Goal: Transaction & Acquisition: Purchase product/service

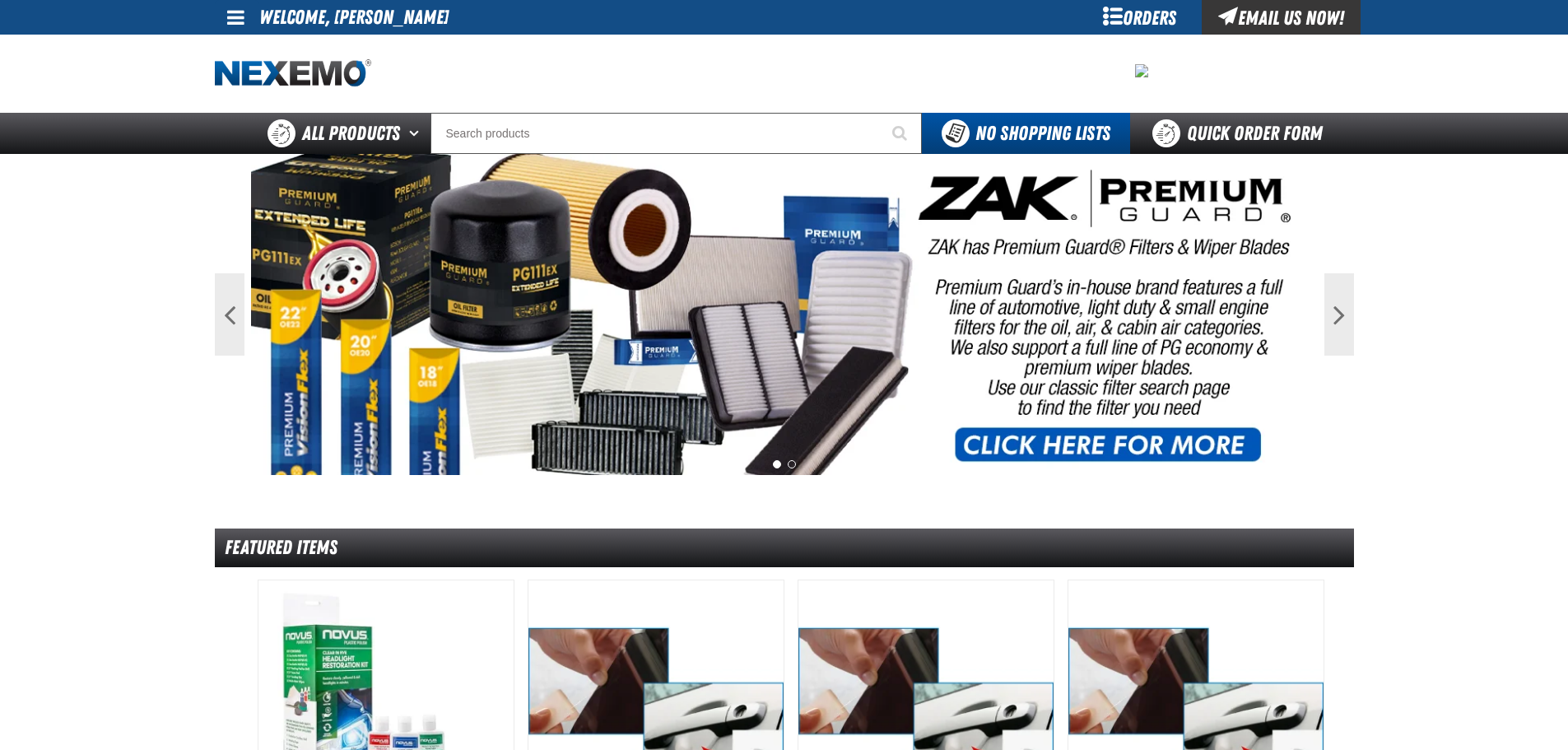
click at [240, 23] on span at bounding box center [235, 17] width 17 height 20
click at [256, 38] on ul "My Account My Account Support Ticket Support Ticket Sign Out Sign Out" at bounding box center [270, 65] width 111 height 61
click at [238, 21] on span at bounding box center [235, 17] width 17 height 20
click at [245, 45] on link "My Account My Account" at bounding box center [258, 49] width 73 height 15
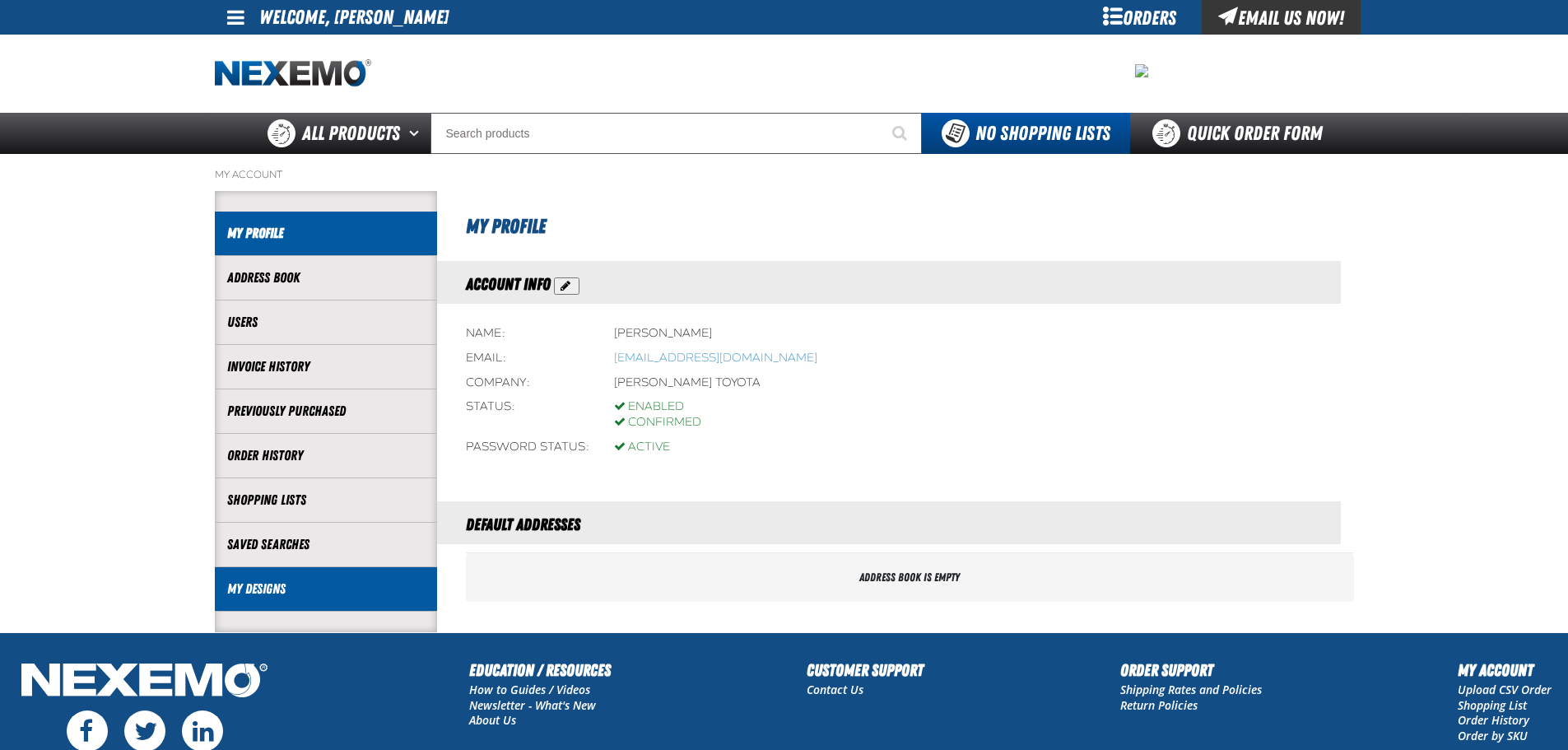
click at [282, 599] on li "My Designs" at bounding box center [326, 588] width 222 height 44
click at [273, 590] on link "My Designs" at bounding box center [326, 588] width 198 height 19
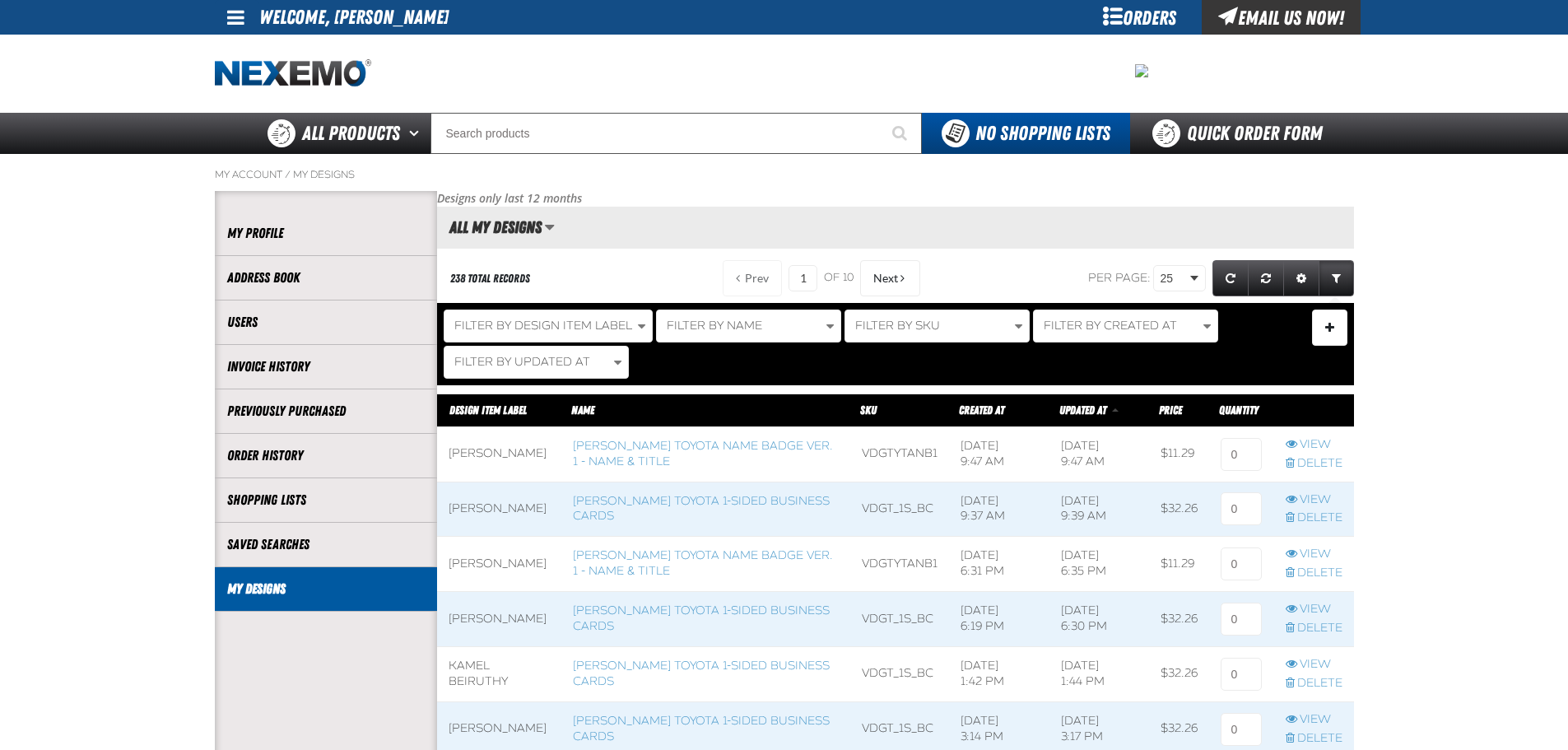
scroll to position [1, 1]
click at [671, 455] on link "Vandergriff Toyota Name Badge Ver. 1 - Name & Title" at bounding box center [703, 453] width 260 height 30
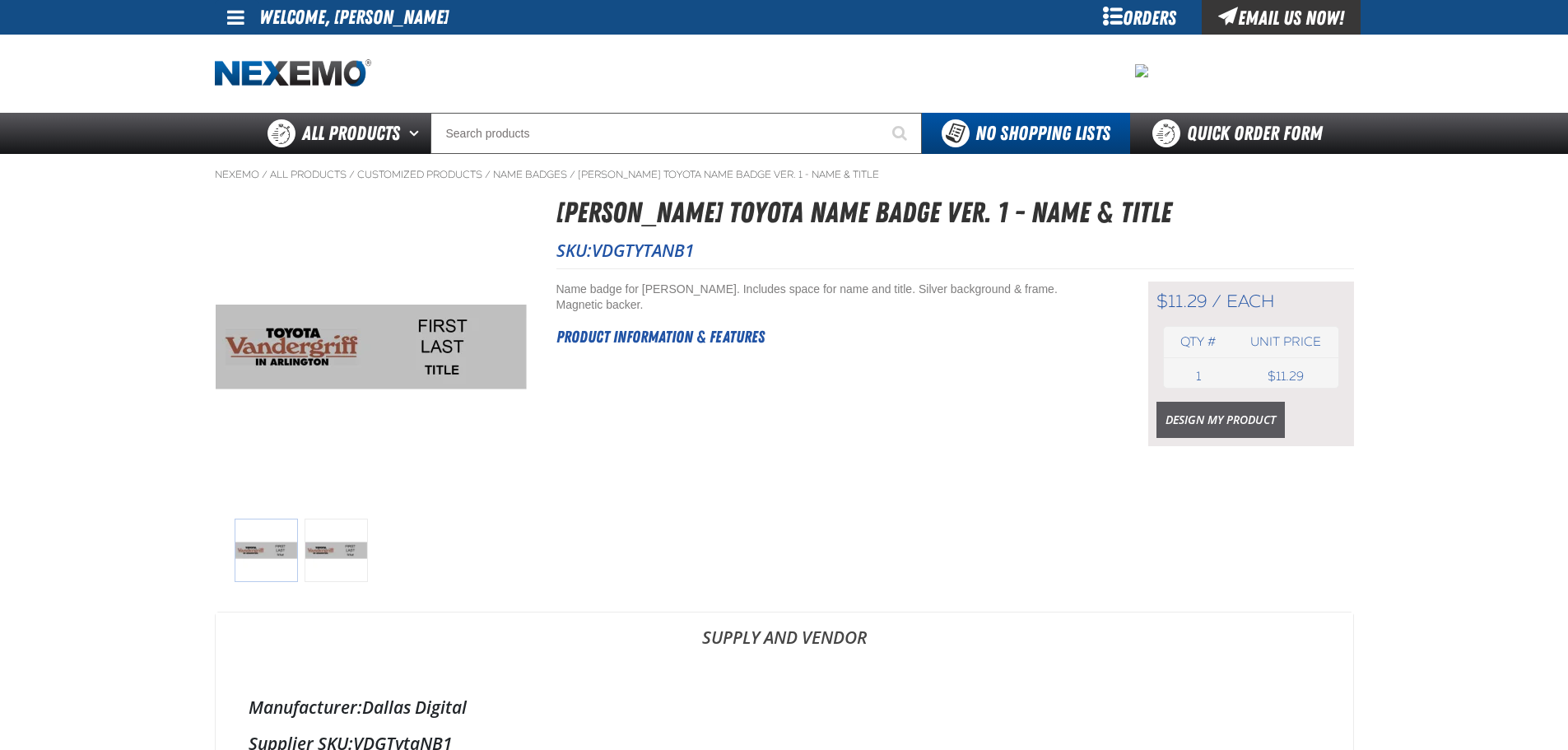
click at [1227, 412] on link "Design My Product" at bounding box center [1221, 420] width 128 height 36
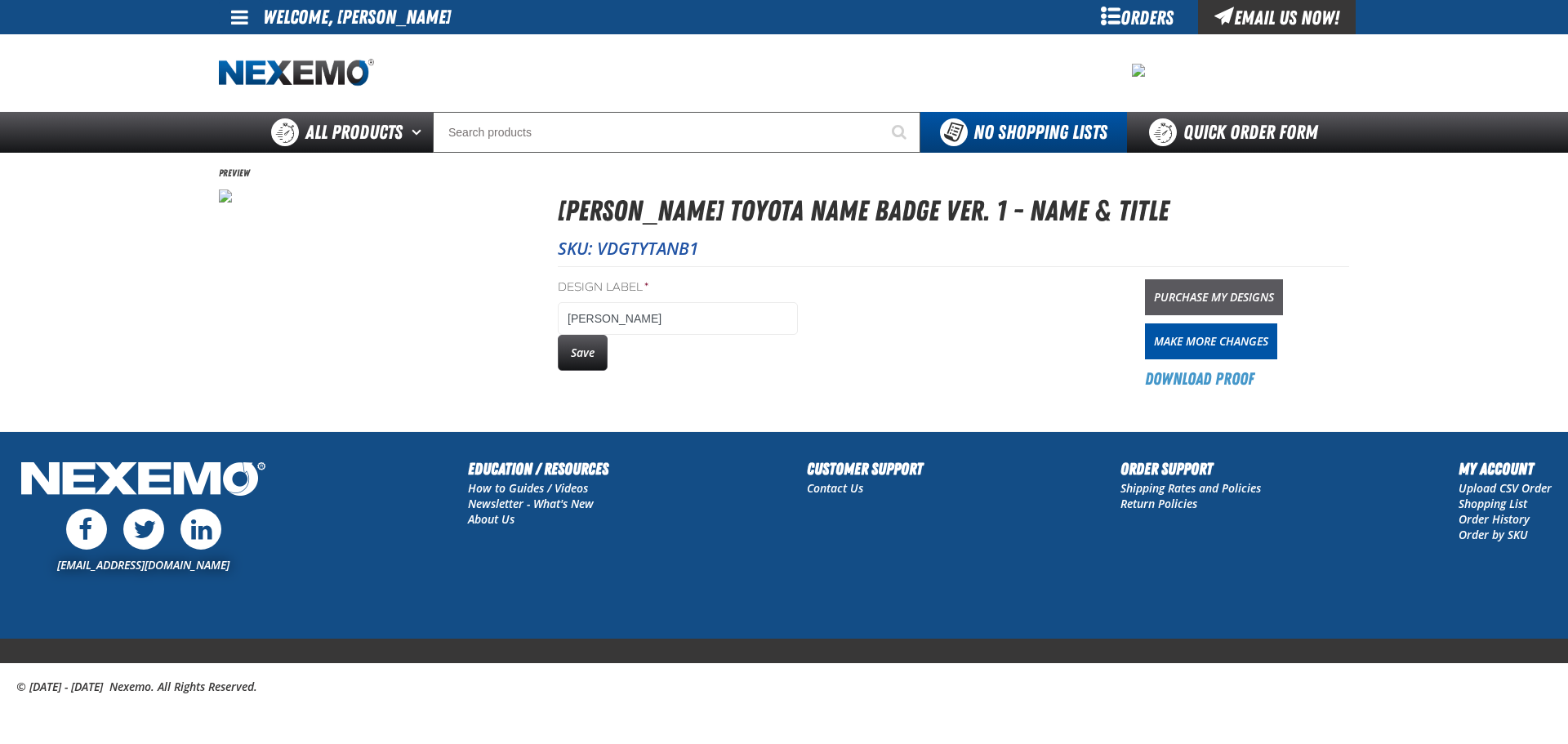
click at [1220, 292] on link "Purchase My Designs" at bounding box center [1214, 297] width 138 height 36
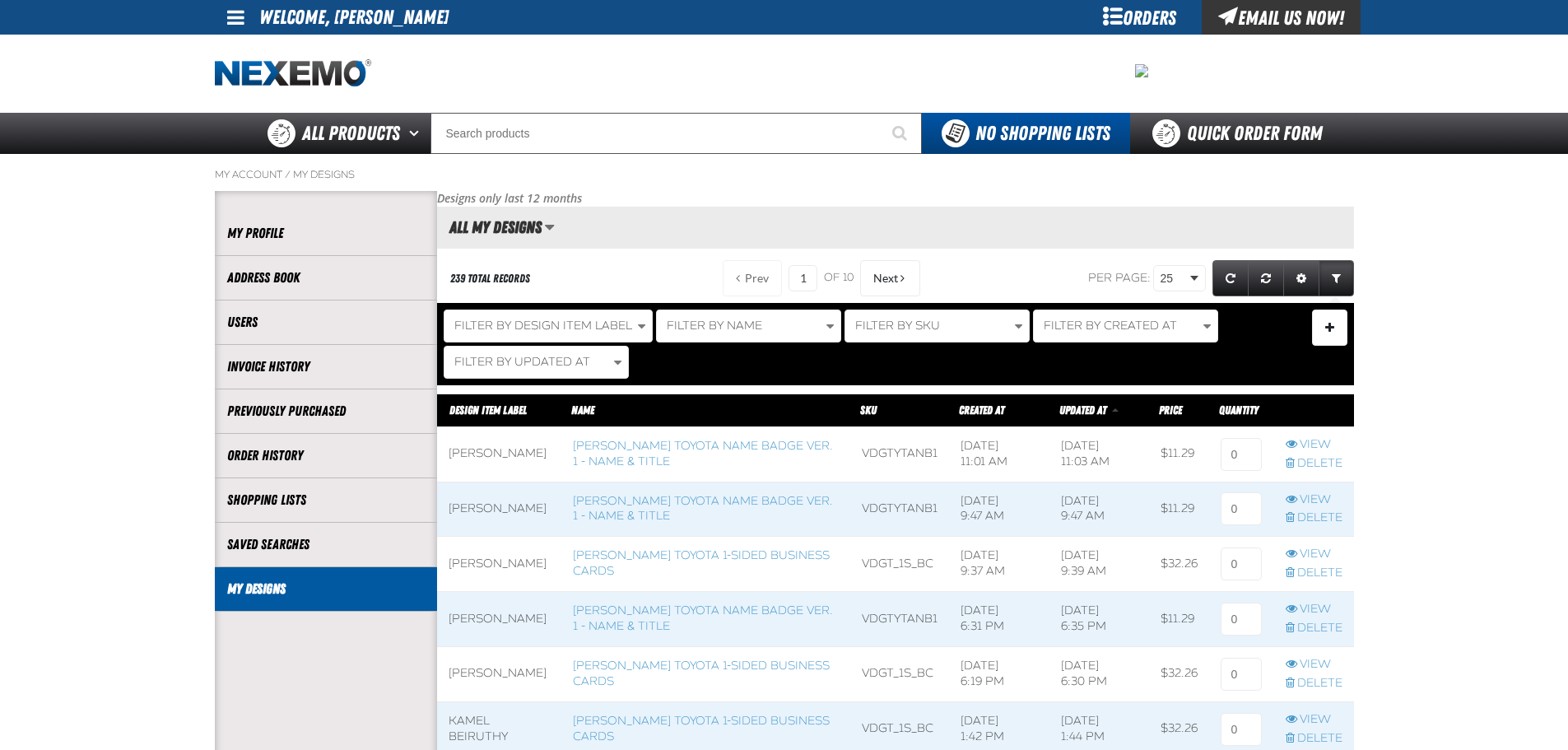
scroll to position [1, 1]
click at [1229, 443] on input at bounding box center [1241, 454] width 42 height 32
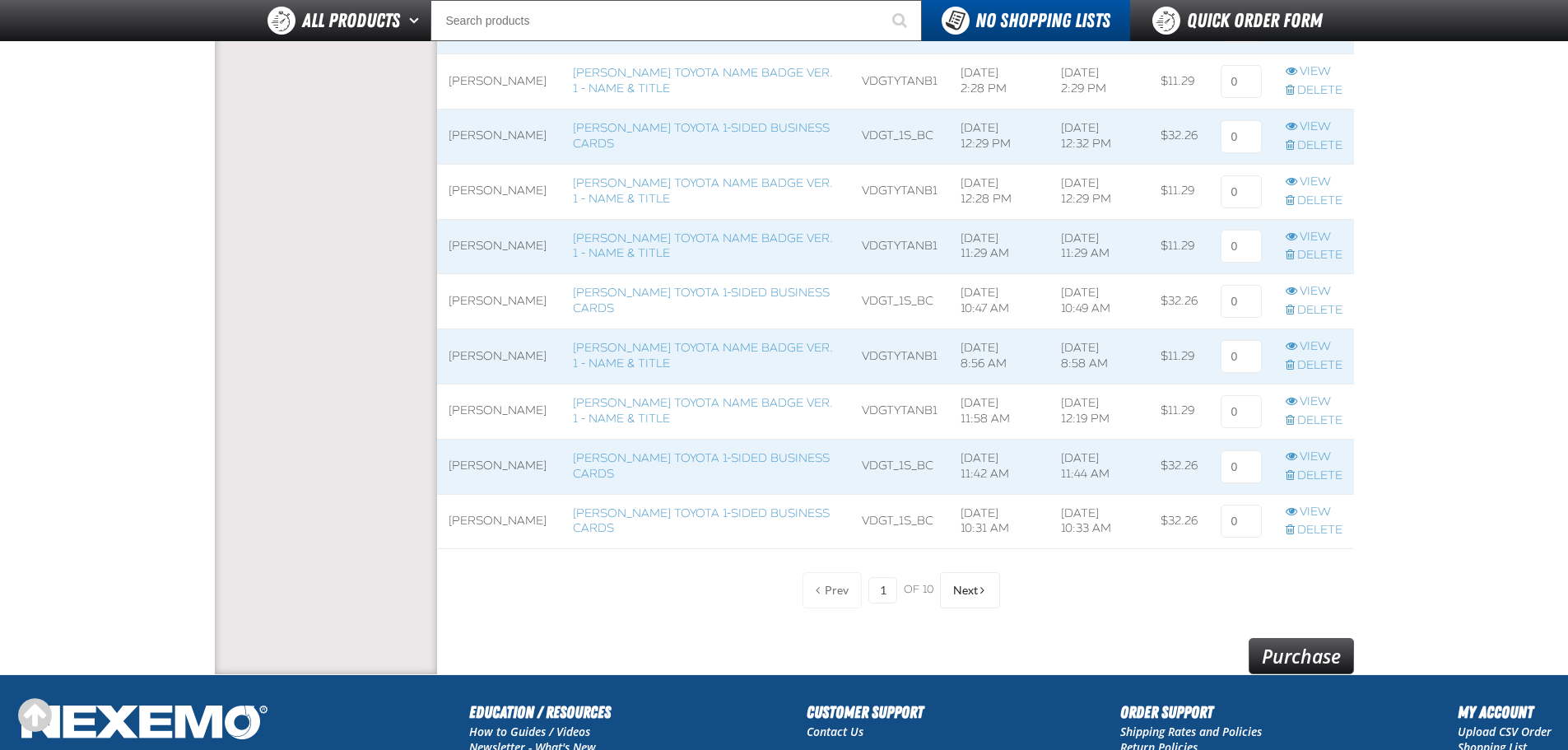
scroll to position [1235, 0]
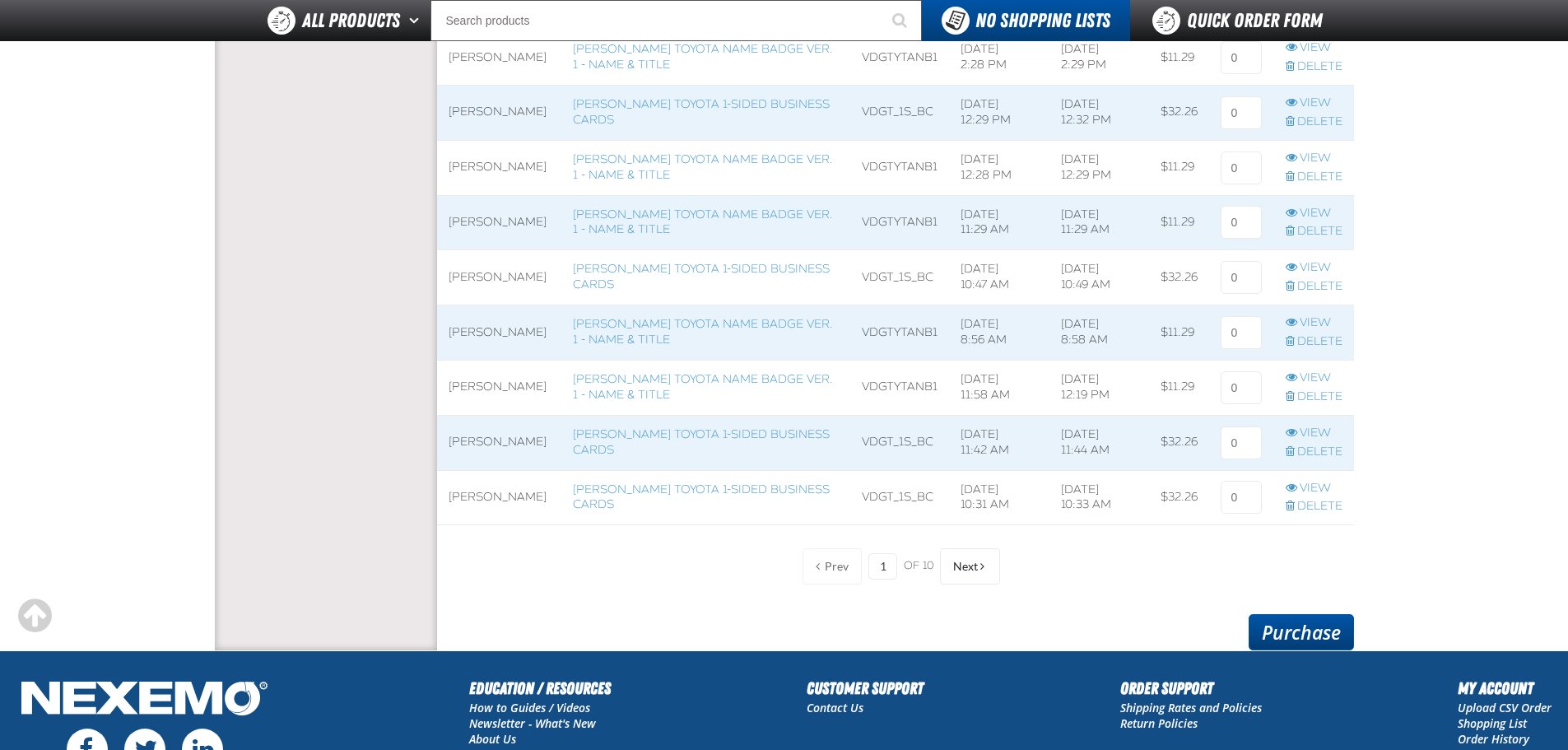
type input "1"
click at [1297, 616] on link "Purchase" at bounding box center [1301, 632] width 106 height 36
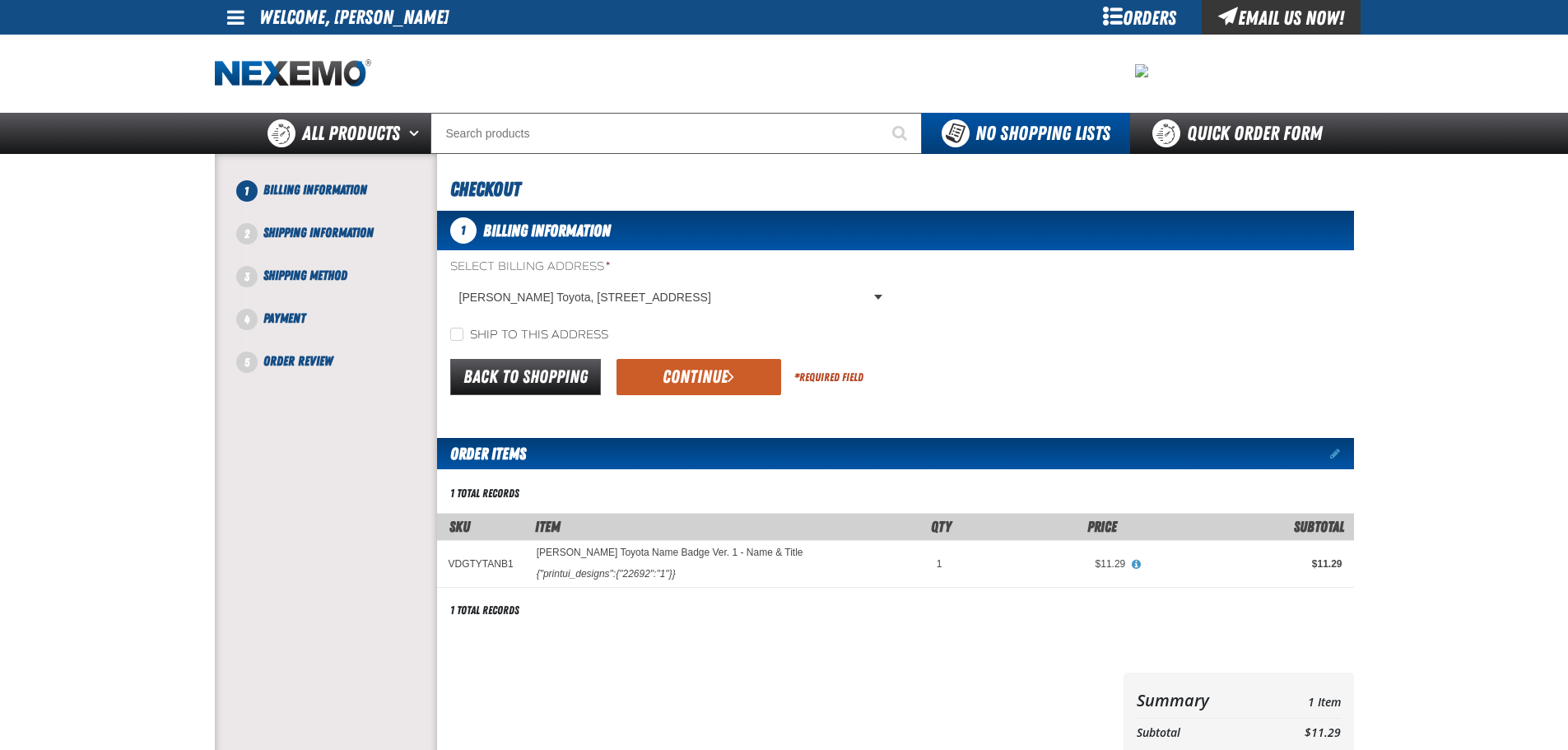
click at [601, 332] on label "Ship to this address" at bounding box center [529, 335] width 158 height 15
click at [464, 332] on input "Ship to this address" at bounding box center [457, 334] width 14 height 14
checkbox input "true"
drag, startPoint x: 661, startPoint y: 361, endPoint x: 684, endPoint y: 375, distance: 26.9
click at [662, 361] on button "Continue" at bounding box center [698, 377] width 164 height 36
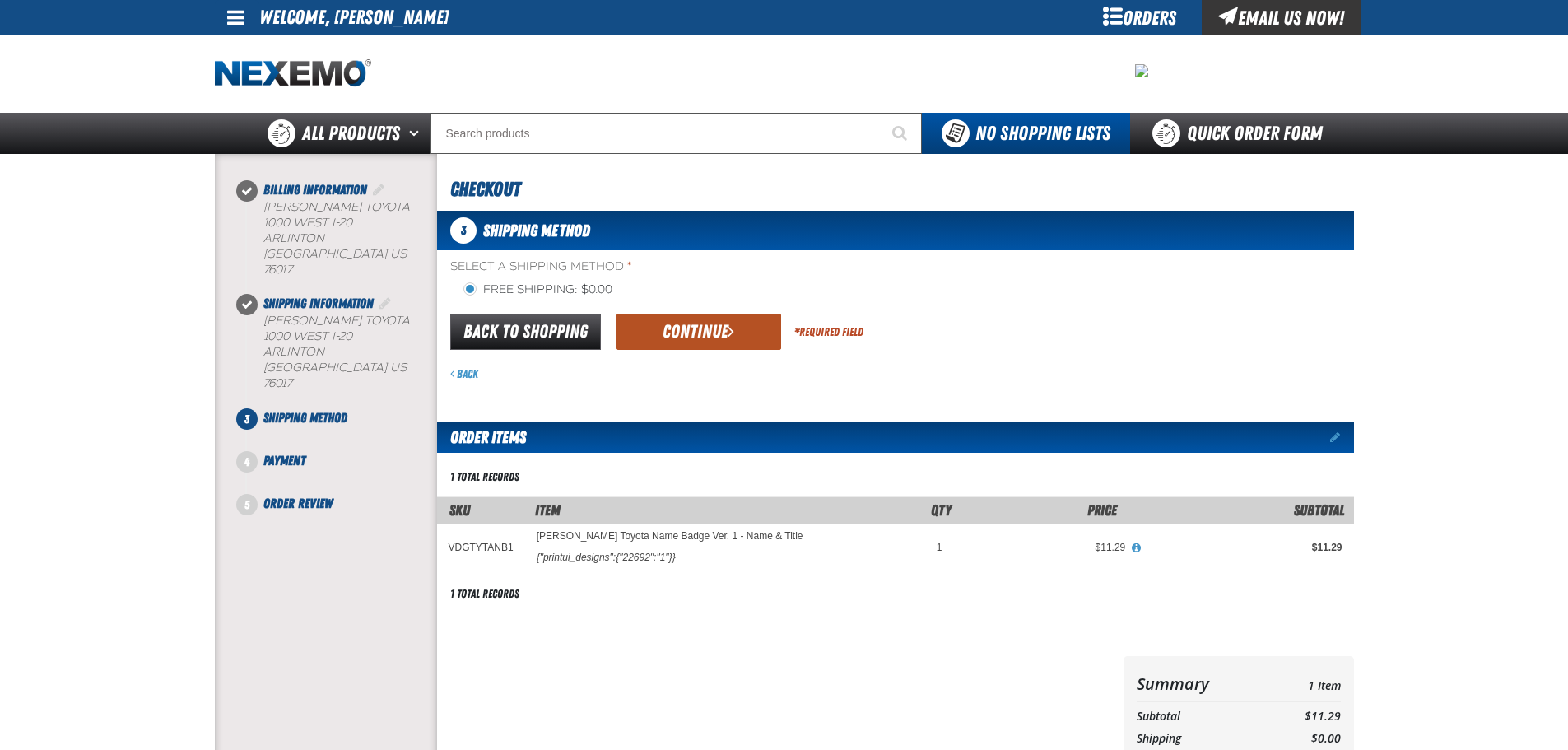
click at [707, 342] on button "Continue" at bounding box center [698, 332] width 164 height 36
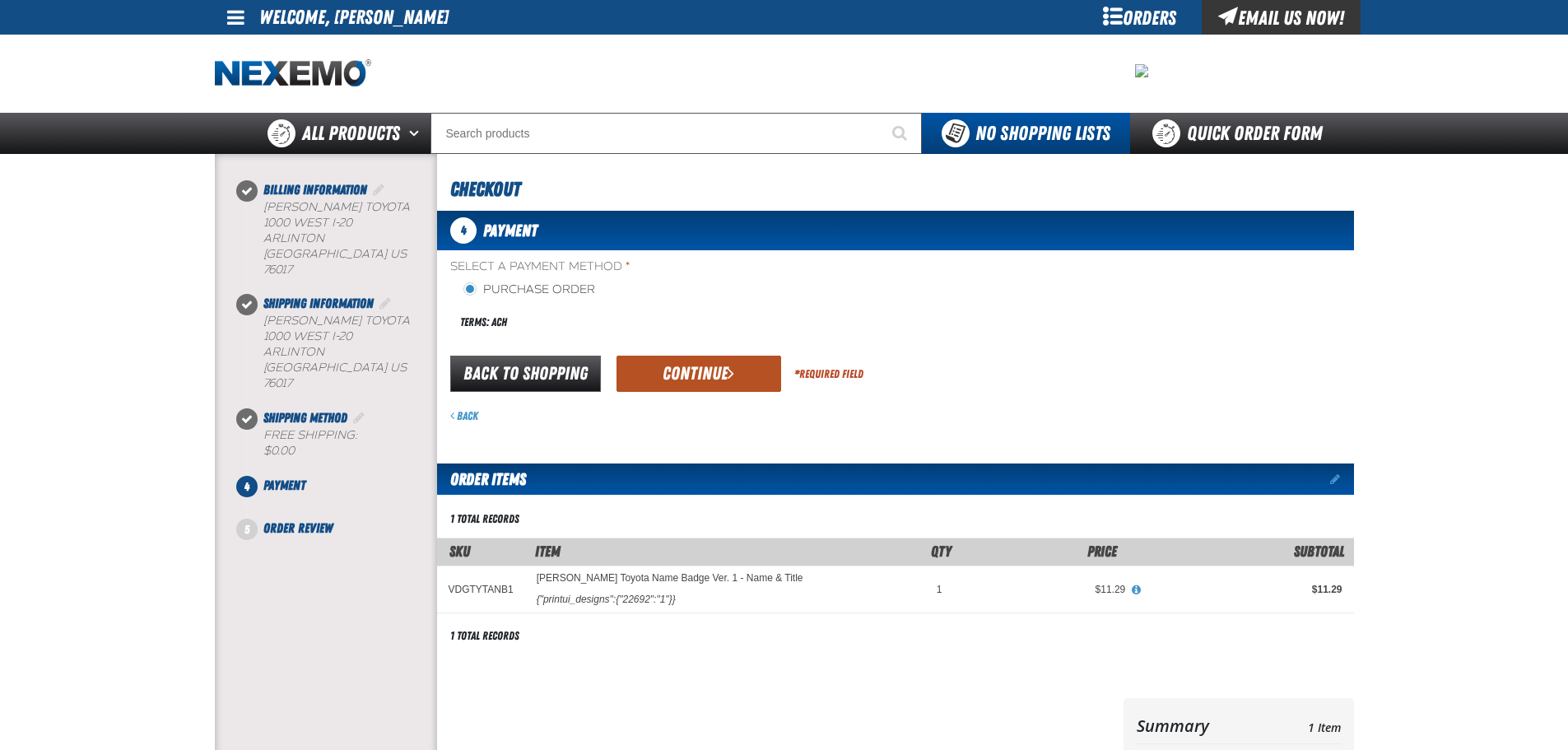
click at [697, 366] on button "Continue" at bounding box center [698, 374] width 164 height 36
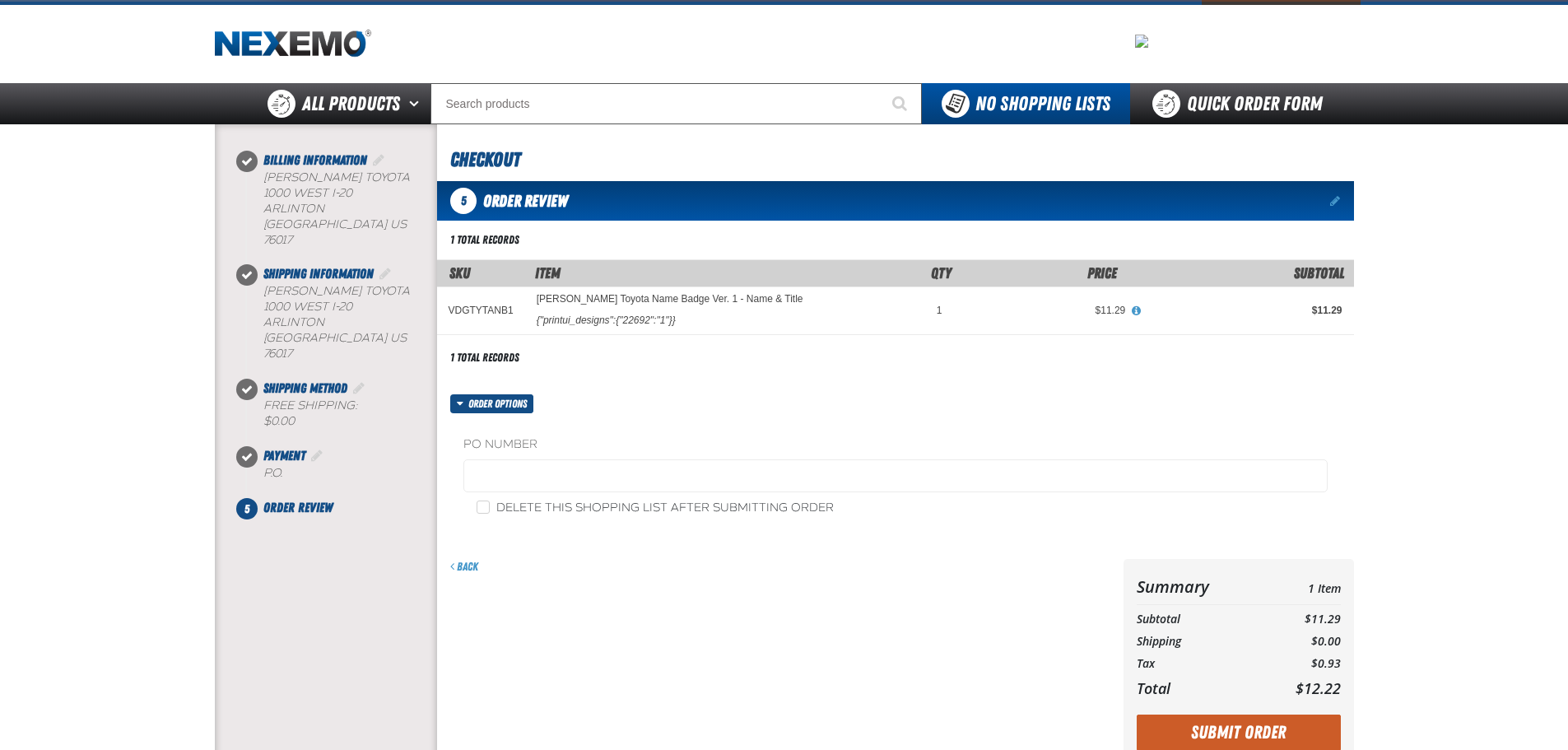
scroll to position [82, 0]
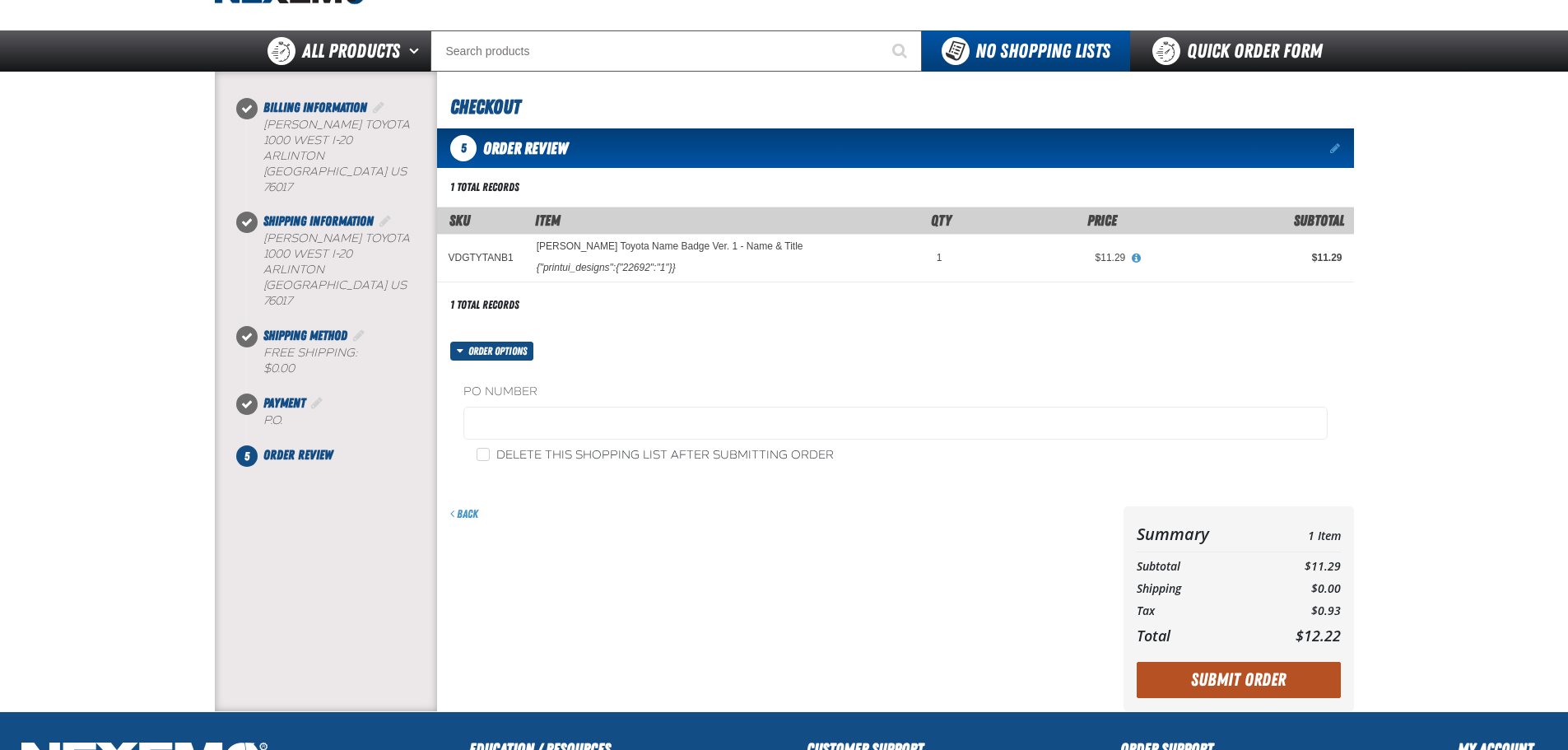
click at [1219, 675] on button "Submit Order" at bounding box center [1239, 680] width 204 height 36
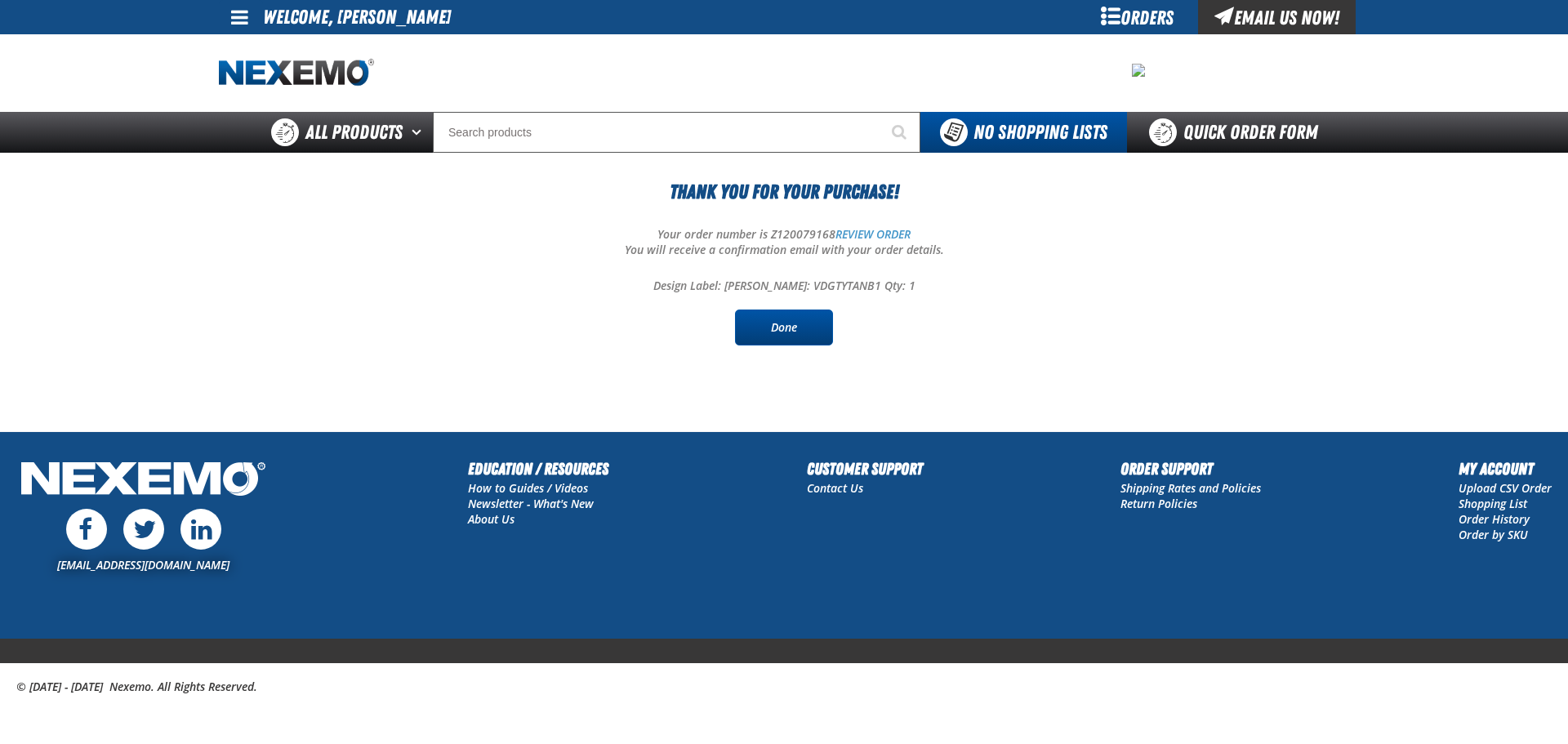
click at [791, 334] on link "Done" at bounding box center [784, 328] width 98 height 36
